Goal: Check status: Check status

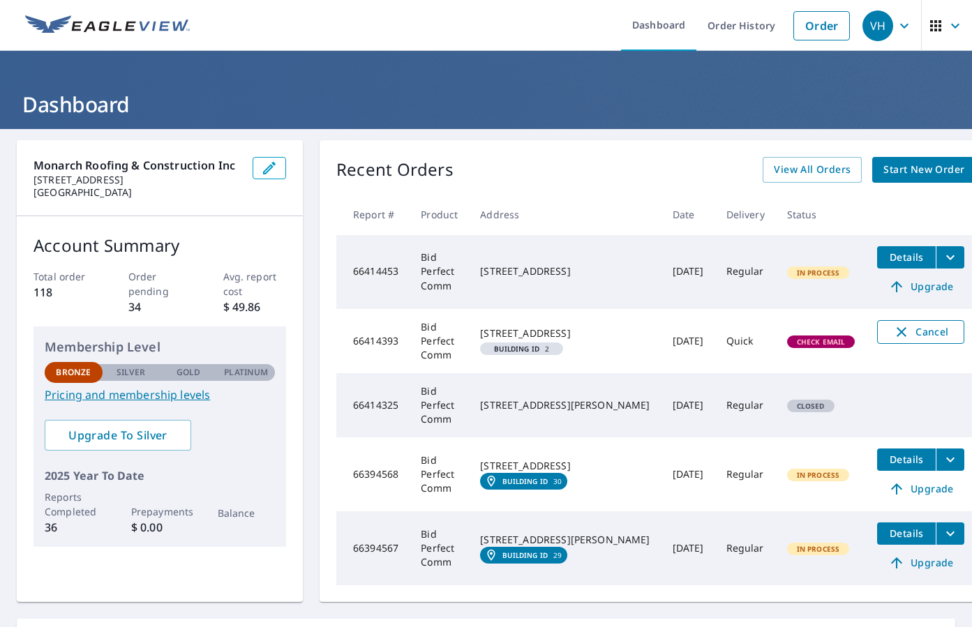
click at [891, 329] on span "Cancel" at bounding box center [920, 332] width 58 height 17
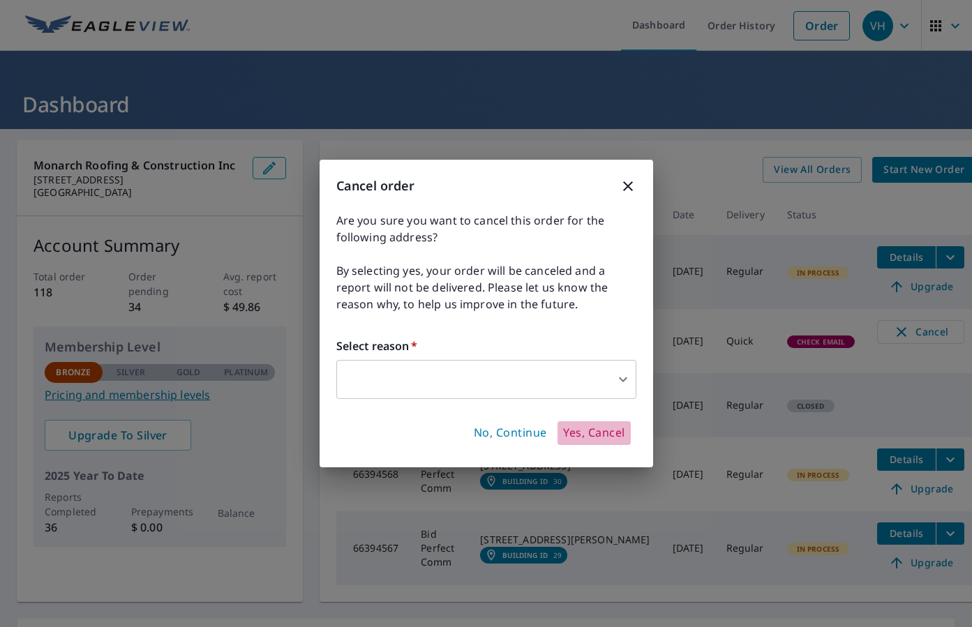
click at [598, 421] on button "Yes, Cancel" at bounding box center [593, 433] width 73 height 24
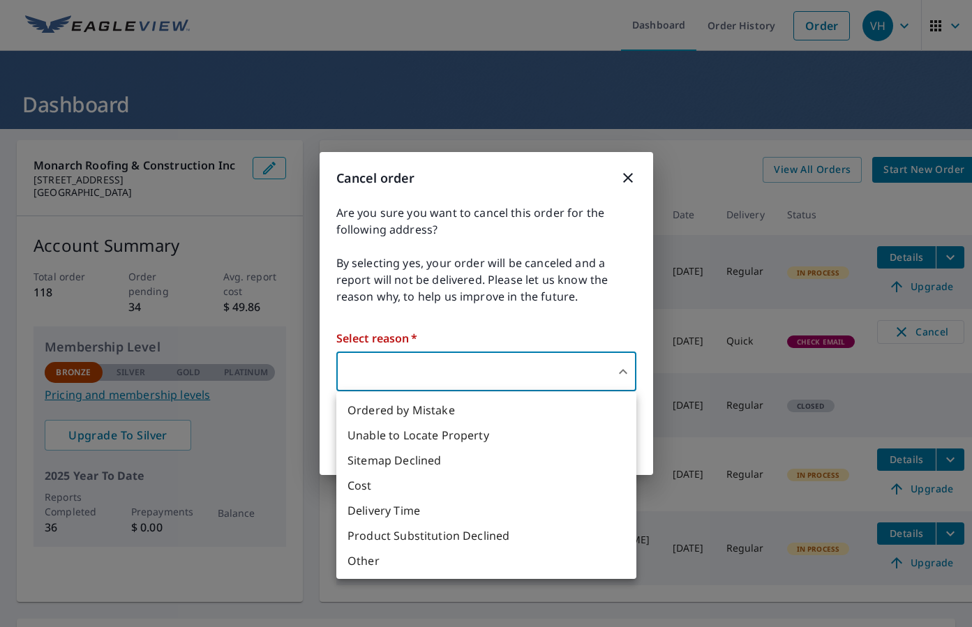
click at [578, 361] on body "VH VH Dashboard Order History Order VH Dashboard Monarch Roofing & Construction…" at bounding box center [486, 313] width 972 height 627
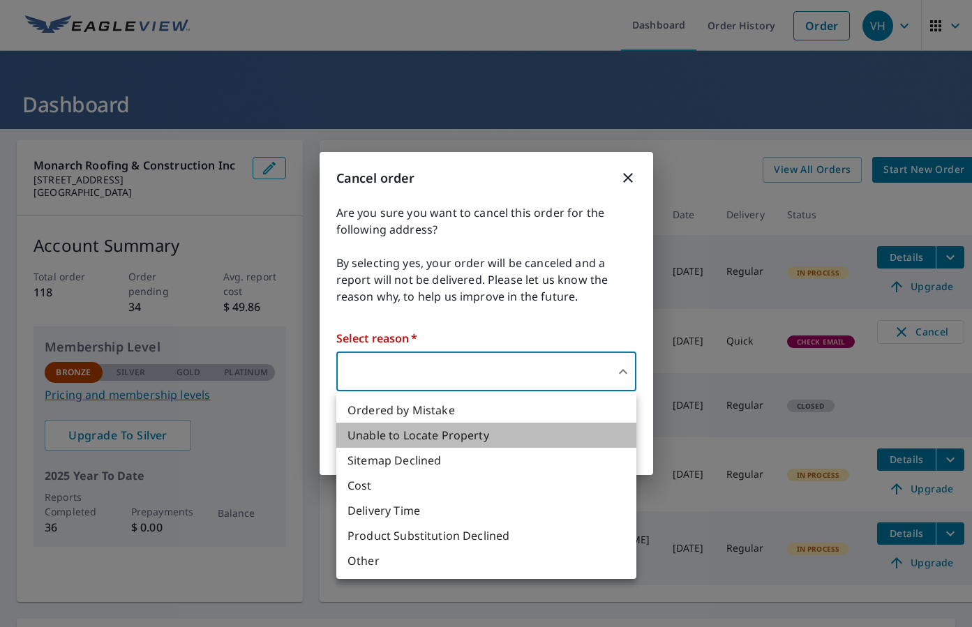
click at [549, 438] on li "Unable to Locate Property" at bounding box center [486, 435] width 300 height 25
type input "31"
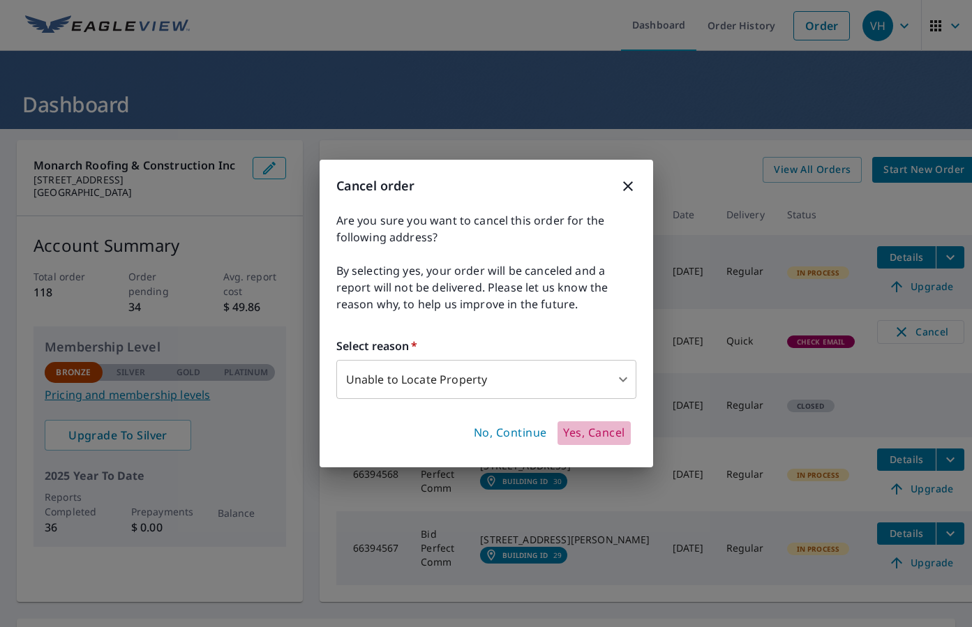
click at [592, 434] on span "Yes, Cancel" at bounding box center [593, 432] width 61 height 15
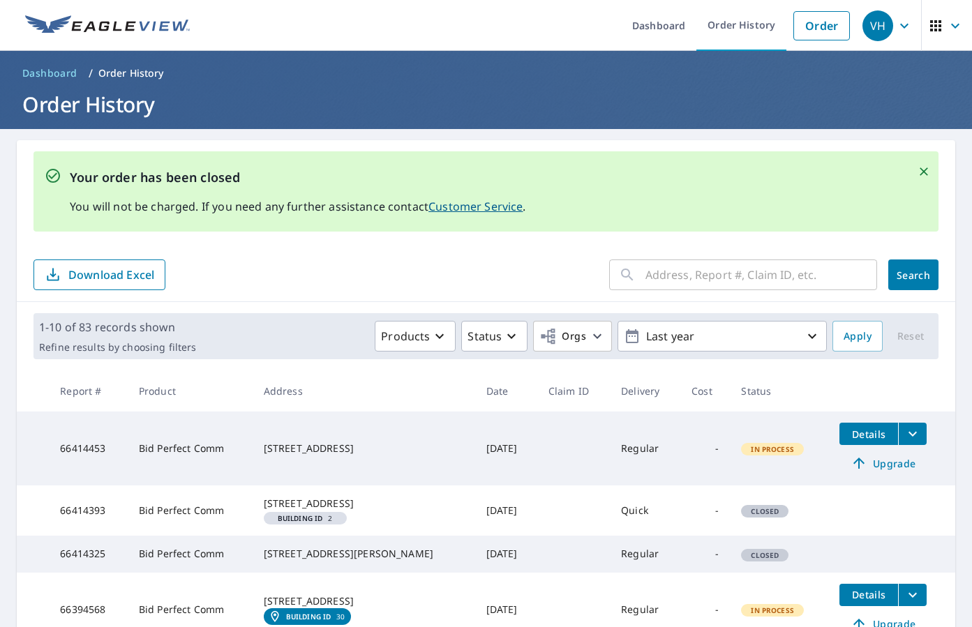
click at [684, 278] on input "text" at bounding box center [761, 274] width 232 height 39
paste input "2698 Sheltingham Drive Wellington, FL 33414"
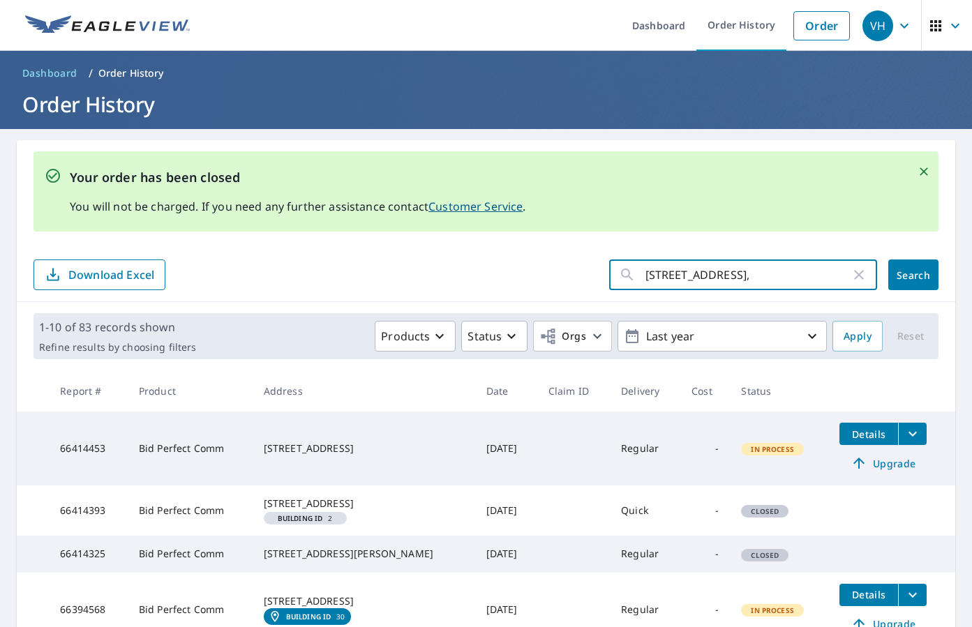
type input "2698 Sheltingham Drive Wellington"
click at [913, 275] on button "Search" at bounding box center [913, 274] width 50 height 31
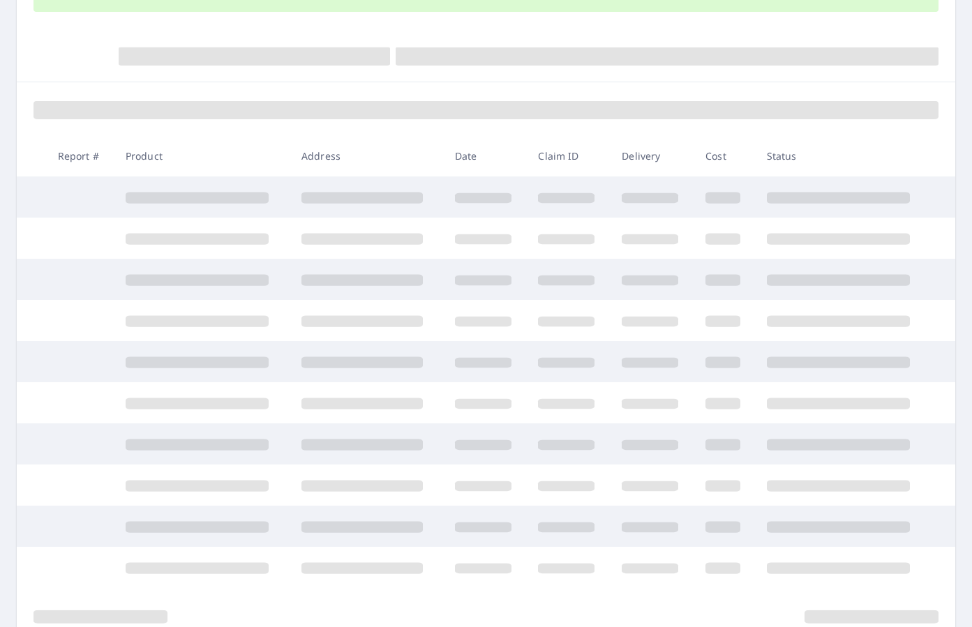
scroll to position [225, 0]
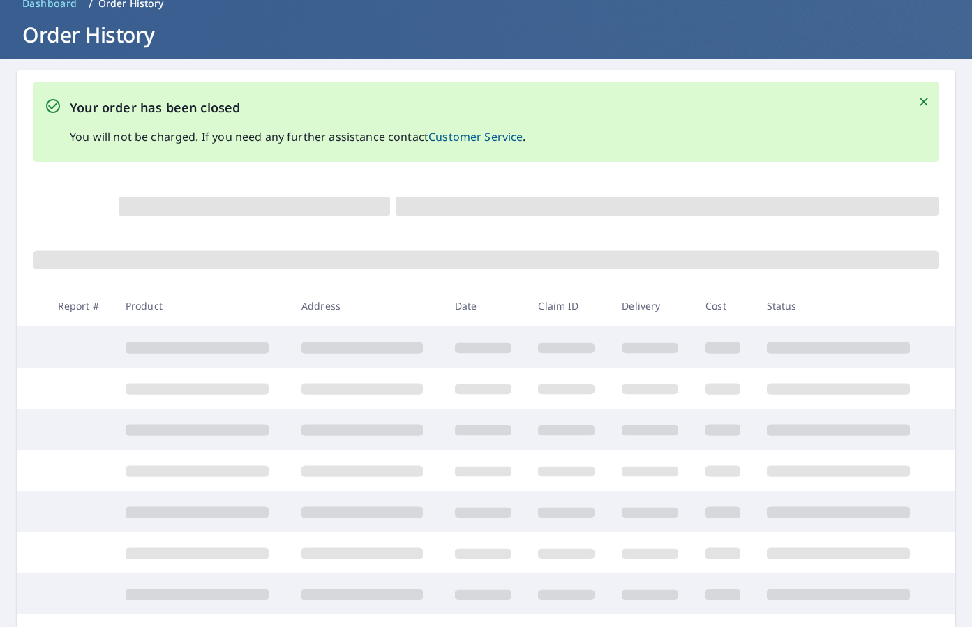
scroll to position [56, 0]
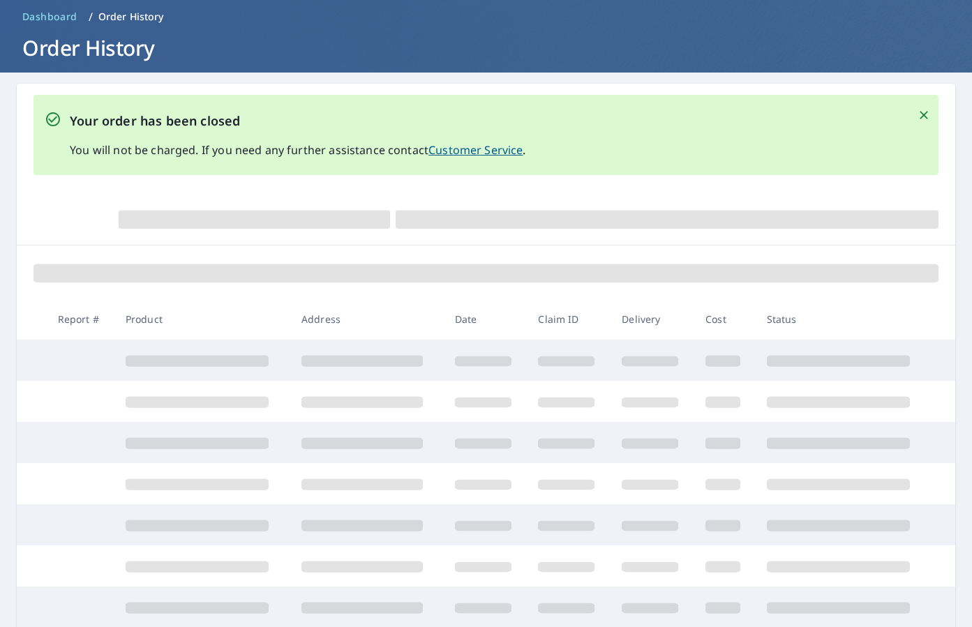
click at [923, 114] on icon "Close" at bounding box center [923, 115] width 14 height 14
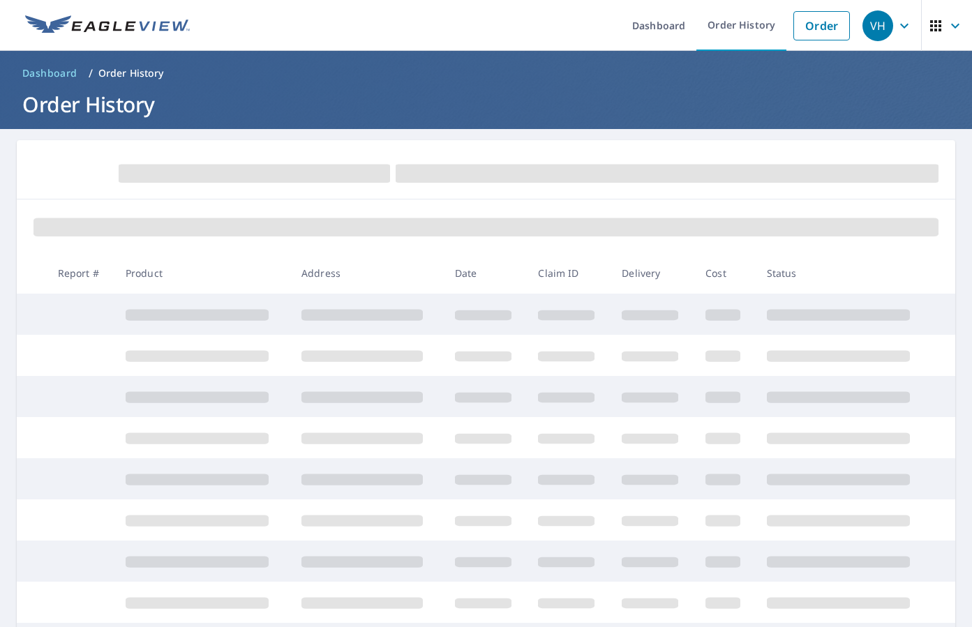
scroll to position [0, 0]
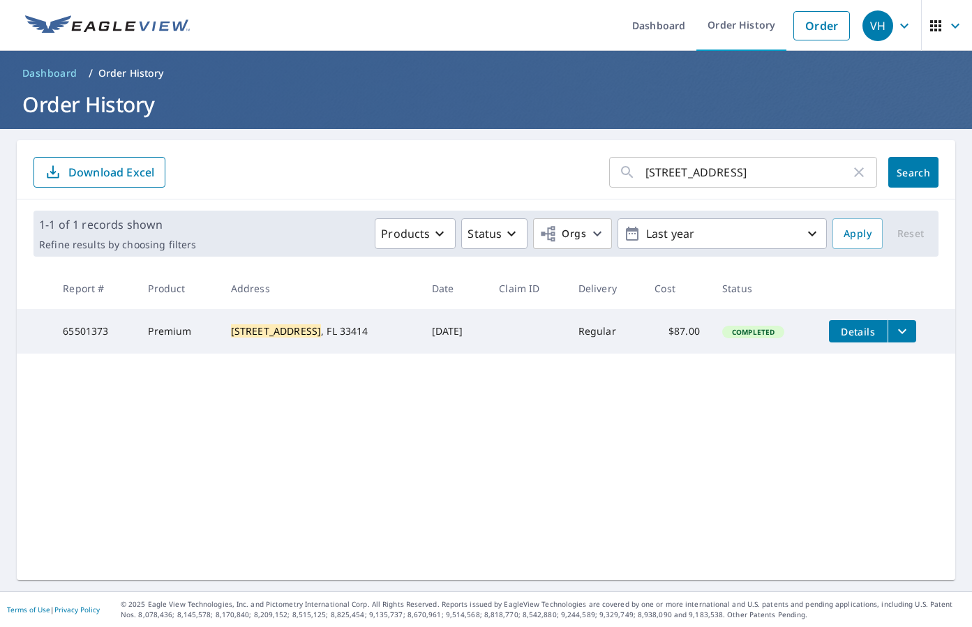
click at [903, 331] on icon "filesDropdownBtn-65501373" at bounding box center [901, 331] width 17 height 17
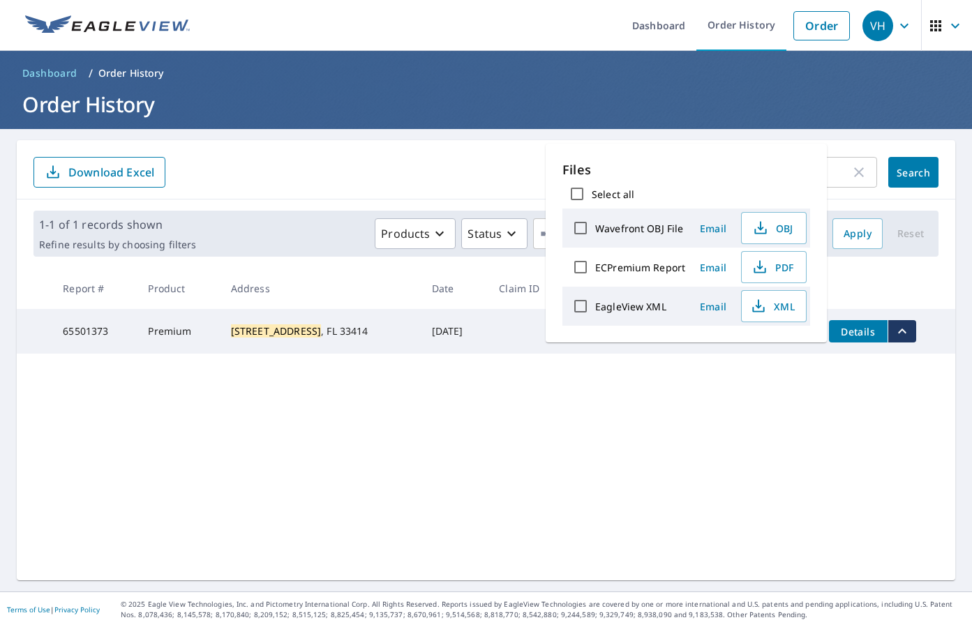
click at [714, 395] on div "2698 Sheltingham Drive Wellington ​ Search Download Excel 1-1 of 1 records show…" at bounding box center [486, 360] width 938 height 440
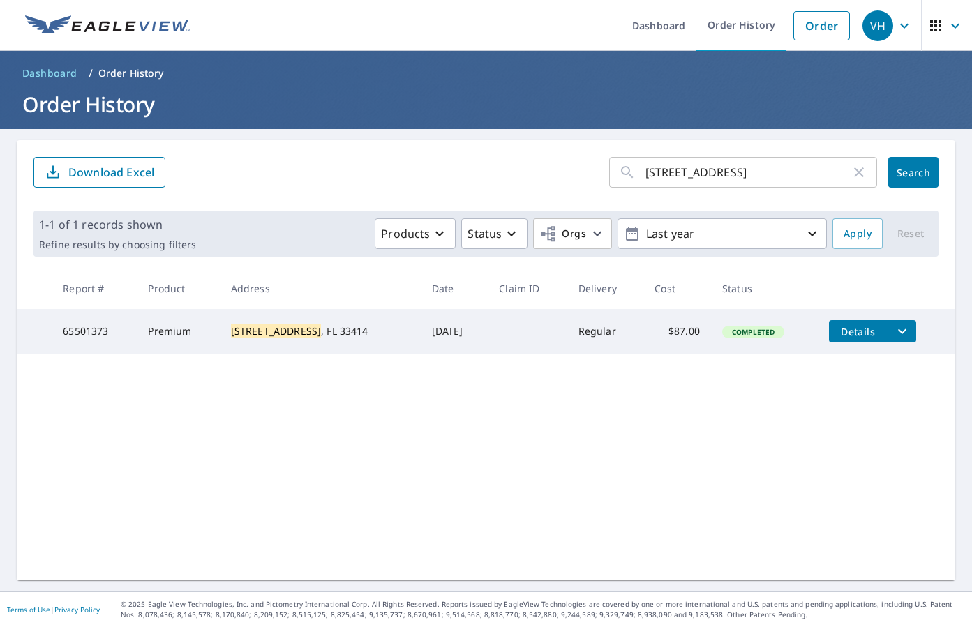
click at [861, 330] on span "Details" at bounding box center [858, 331] width 42 height 13
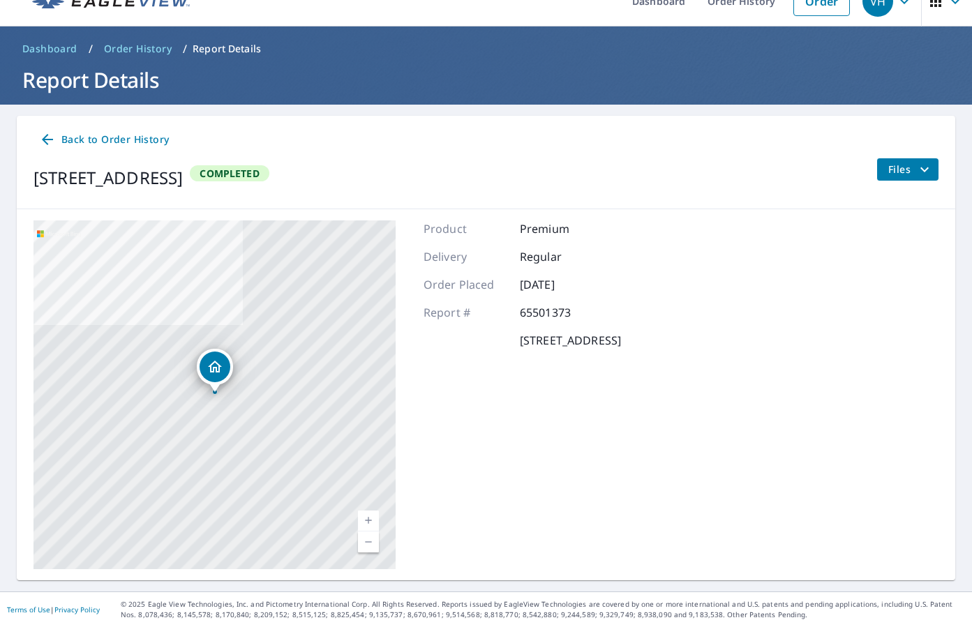
scroll to position [24, 0]
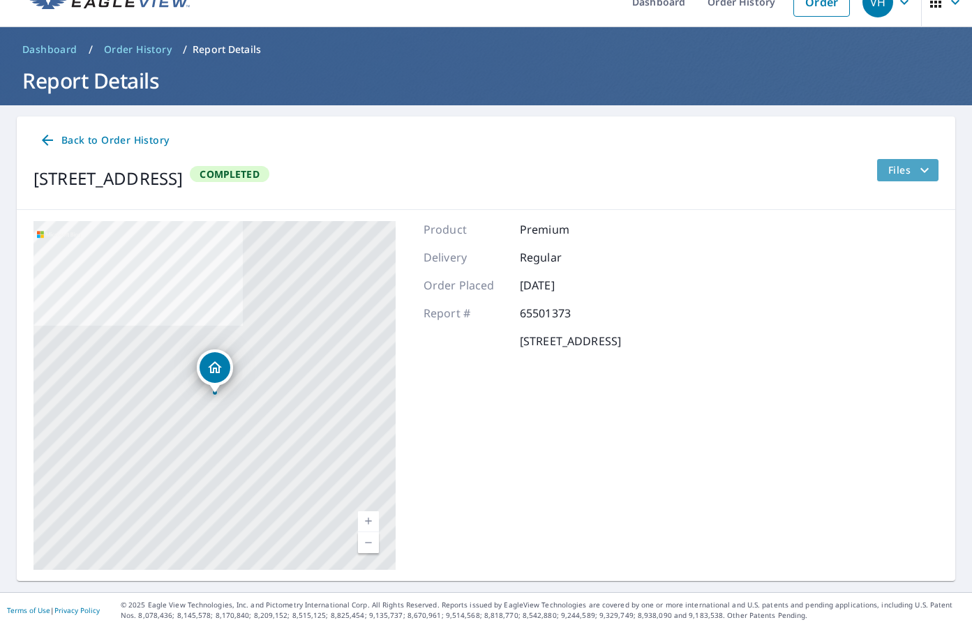
click at [914, 167] on span "Files" at bounding box center [910, 170] width 45 height 17
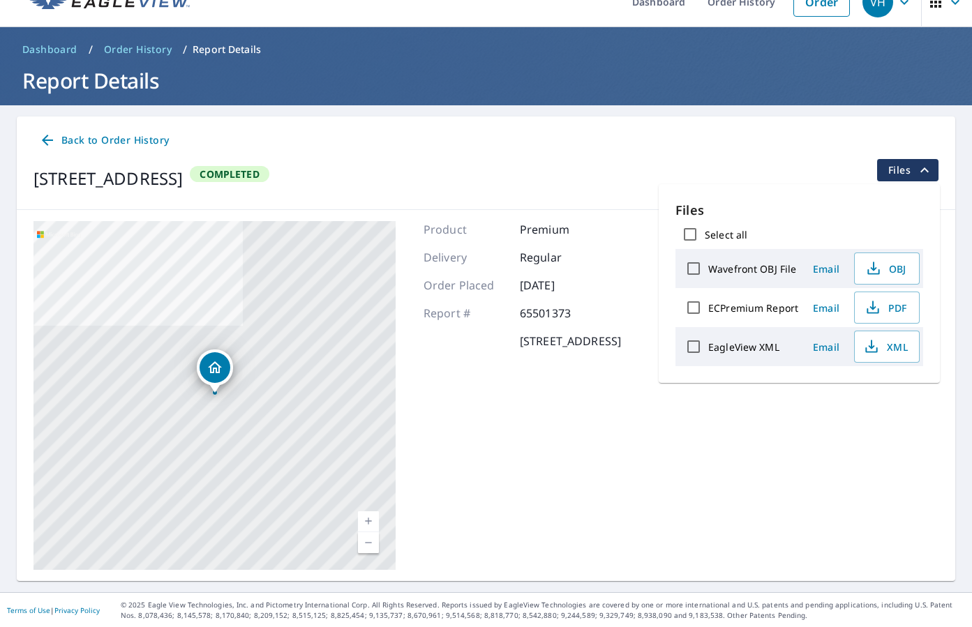
click at [621, 454] on div "Product Premium Delivery Regular Order Placed May 28, 2025 Report # 65501373 26…" at bounding box center [521, 395] width 197 height 349
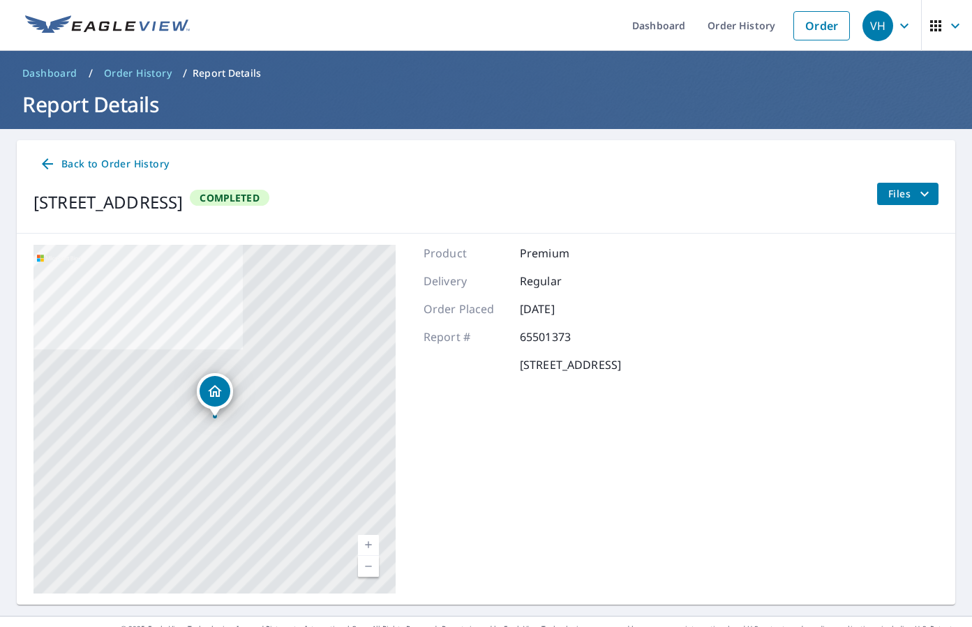
scroll to position [0, 0]
click at [946, 24] on span "button" at bounding box center [946, 25] width 39 height 33
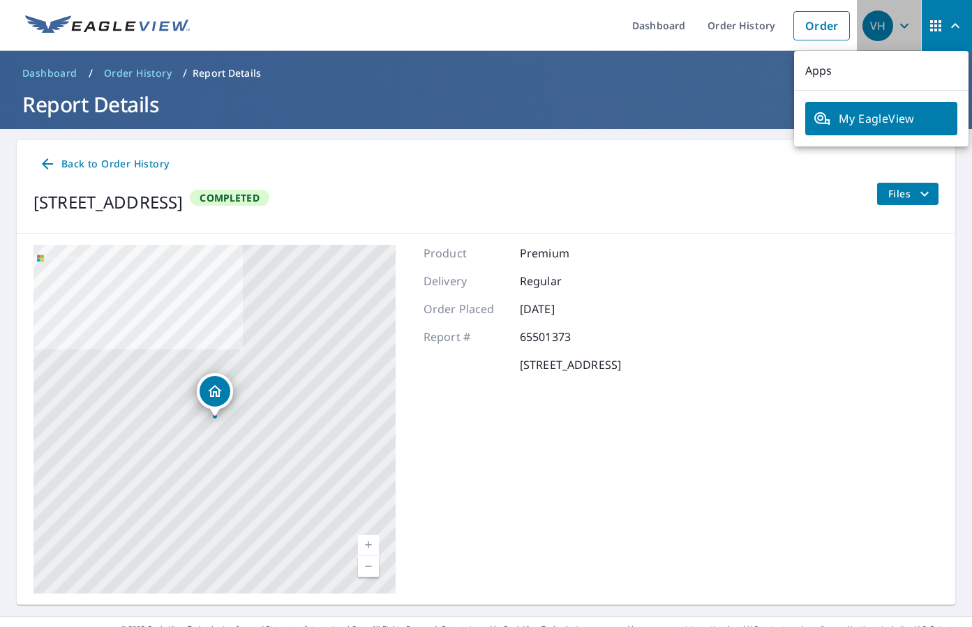
click at [900, 29] on icon "button" at bounding box center [904, 25] width 17 height 17
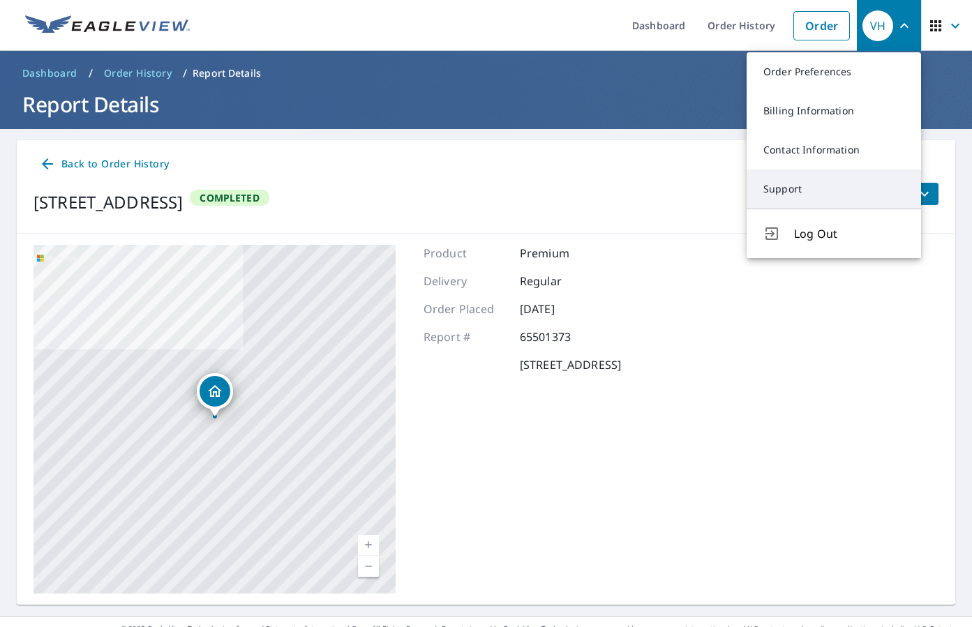
click at [824, 183] on link "Support" at bounding box center [833, 188] width 174 height 39
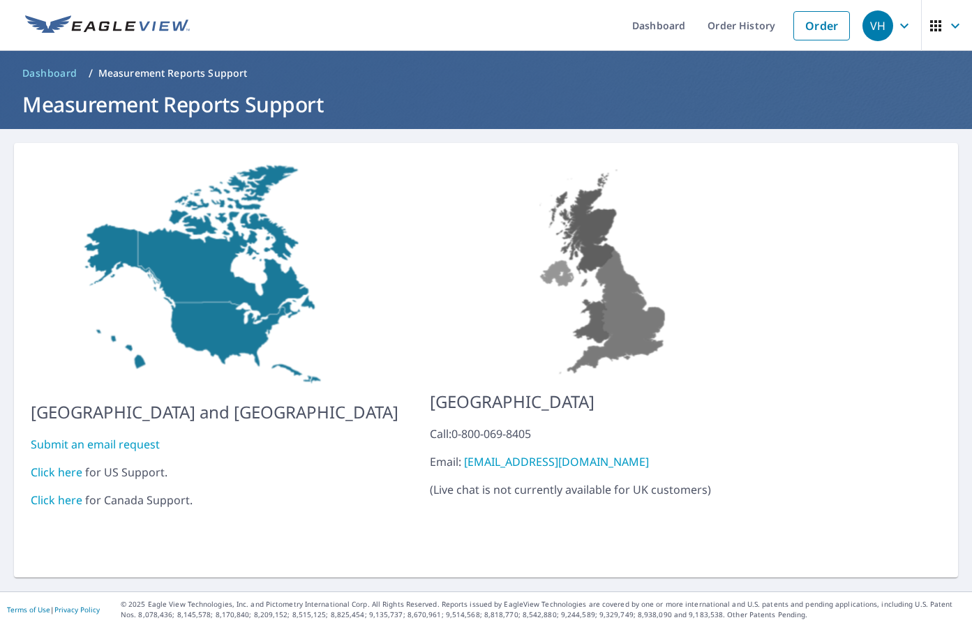
click at [70, 465] on link "Click here" at bounding box center [57, 472] width 52 height 15
click at [54, 71] on span "Dashboard" at bounding box center [49, 73] width 55 height 14
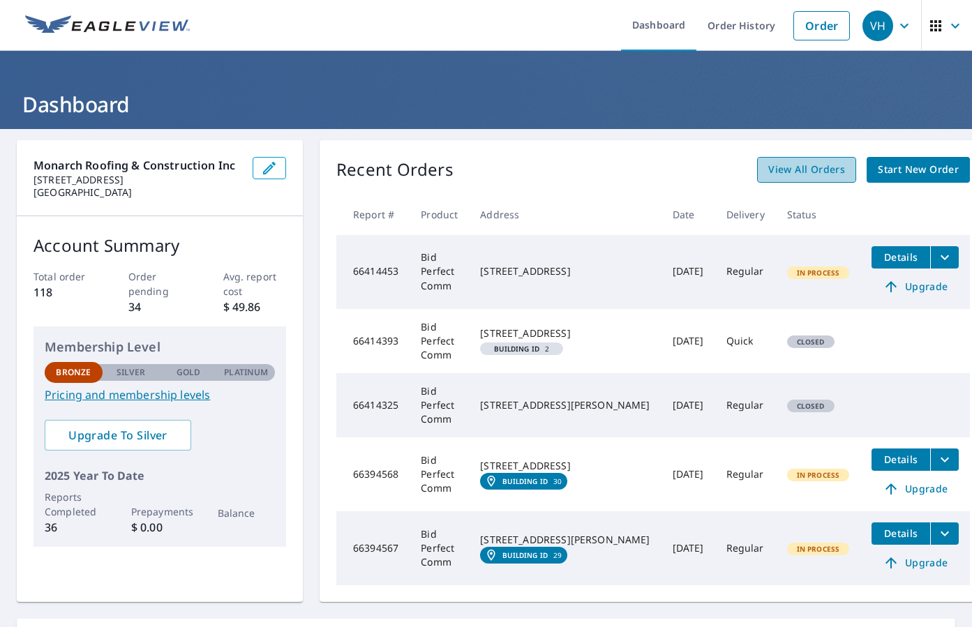
click at [785, 175] on span "View All Orders" at bounding box center [806, 169] width 77 height 17
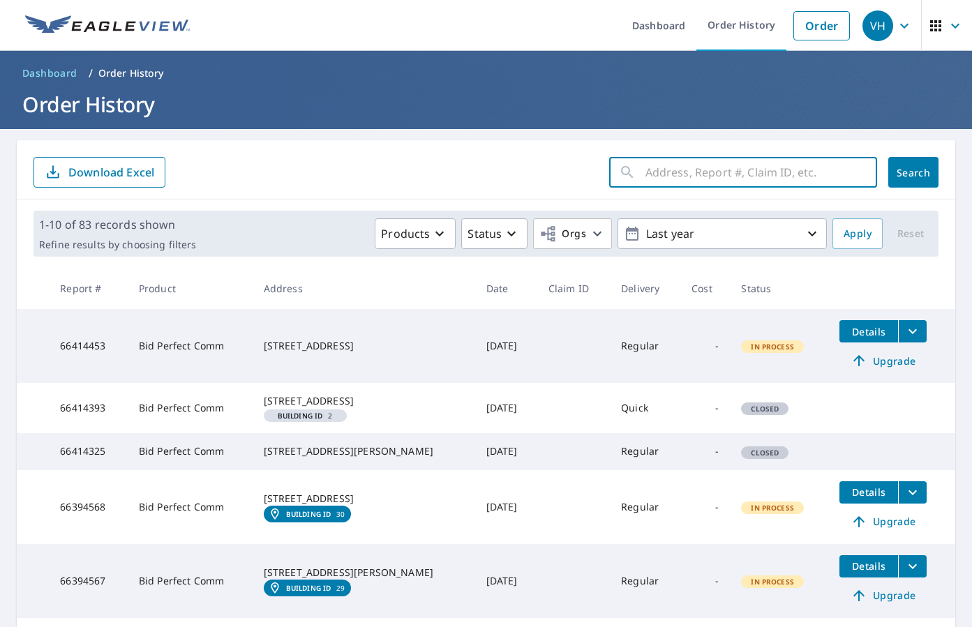
click at [708, 182] on input "text" at bounding box center [761, 172] width 232 height 39
paste input "2698 Sheltingham Drive Wellington, FL 33414"
type input "2698 Sheltingham Drive Well"
click at [913, 172] on button "Search" at bounding box center [913, 172] width 50 height 31
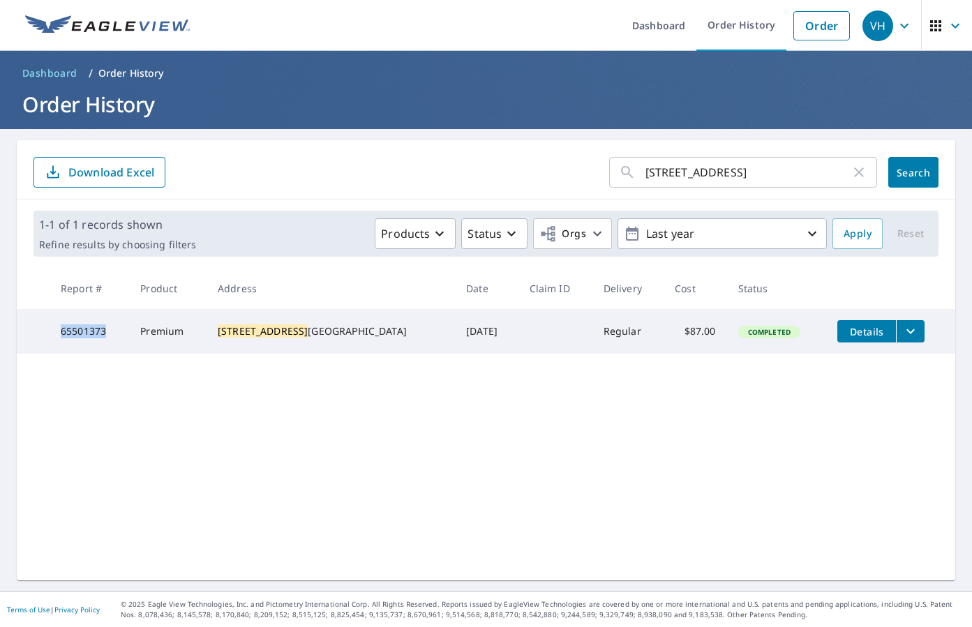
drag, startPoint x: 117, startPoint y: 335, endPoint x: 36, endPoint y: 338, distance: 81.0
click at [36, 338] on tr "65501373 Premium 2698 Sheltingham Drive Well ington, FL 33414 May 28, 2025 Regu…" at bounding box center [486, 331] width 938 height 45
click at [78, 338] on td "65501373" at bounding box center [90, 331] width 80 height 45
copy td "65501373"
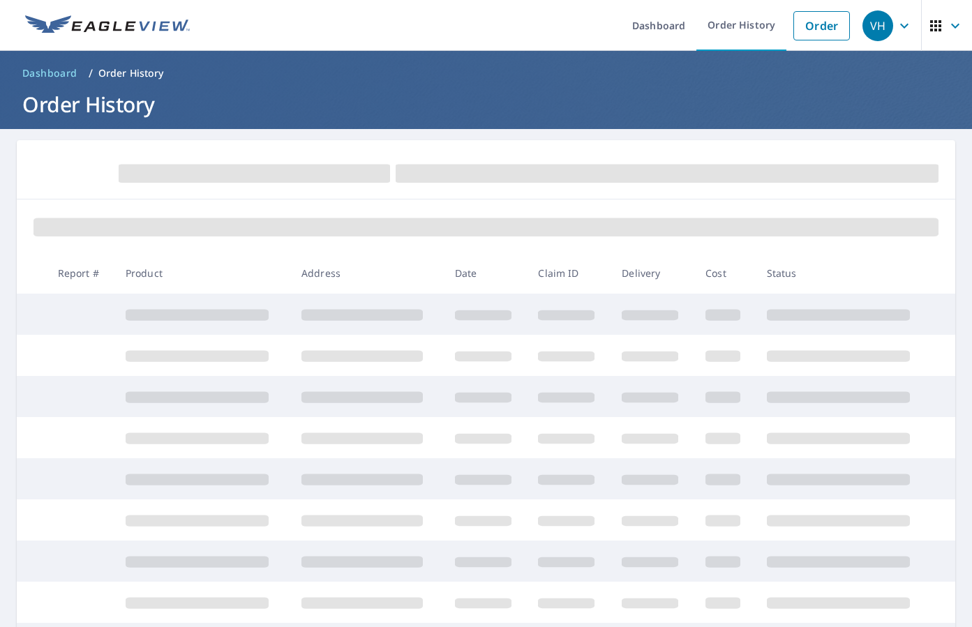
scroll to position [-1, 0]
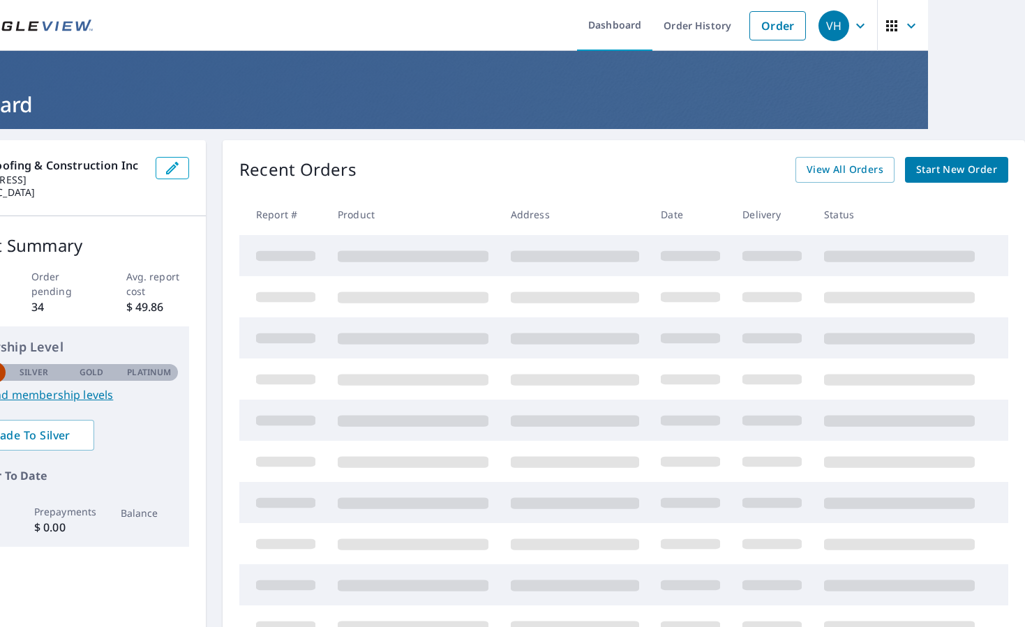
scroll to position [0, 97]
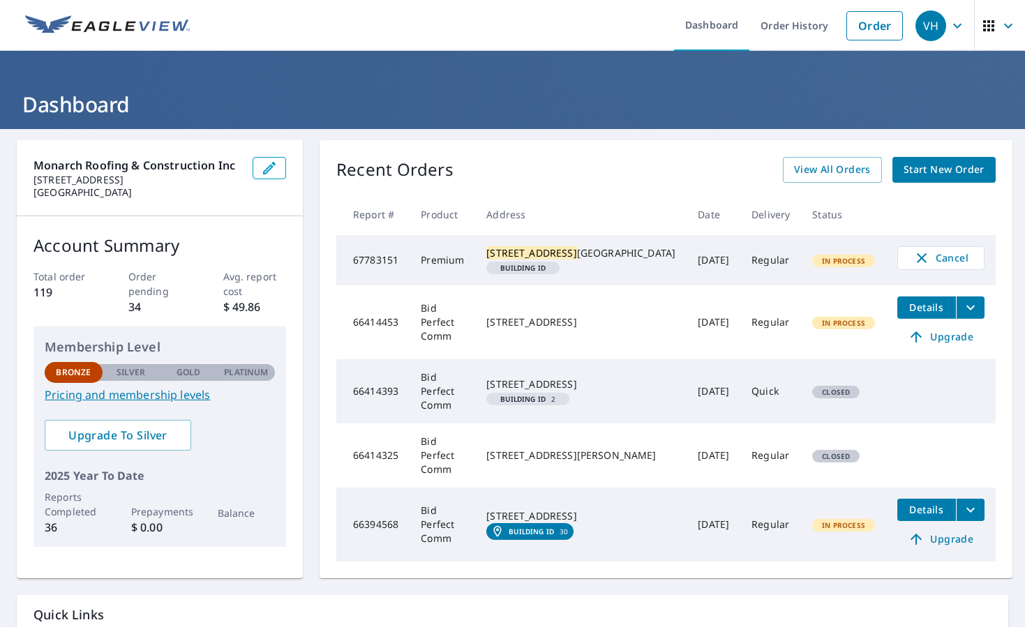
click at [607, 267] on tr "67783151 Premium 2698 Sheltingham Drive Well ington, FL 33414 Building ID Oct 0…" at bounding box center [665, 260] width 659 height 50
click at [686, 276] on td "[DATE]" at bounding box center [713, 260] width 54 height 50
click at [640, 259] on div "2698 Sheltingham Drive Well ington, FL 33414" at bounding box center [580, 253] width 189 height 14
